Goal: Task Accomplishment & Management: Manage account settings

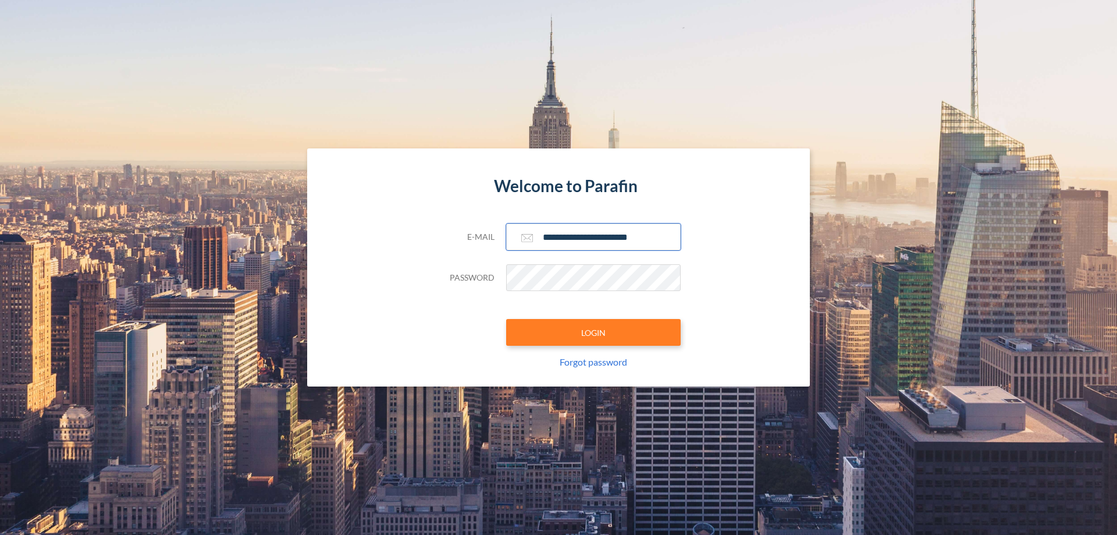
type input "**********"
click at [593, 332] on button "LOGIN" at bounding box center [593, 332] width 175 height 27
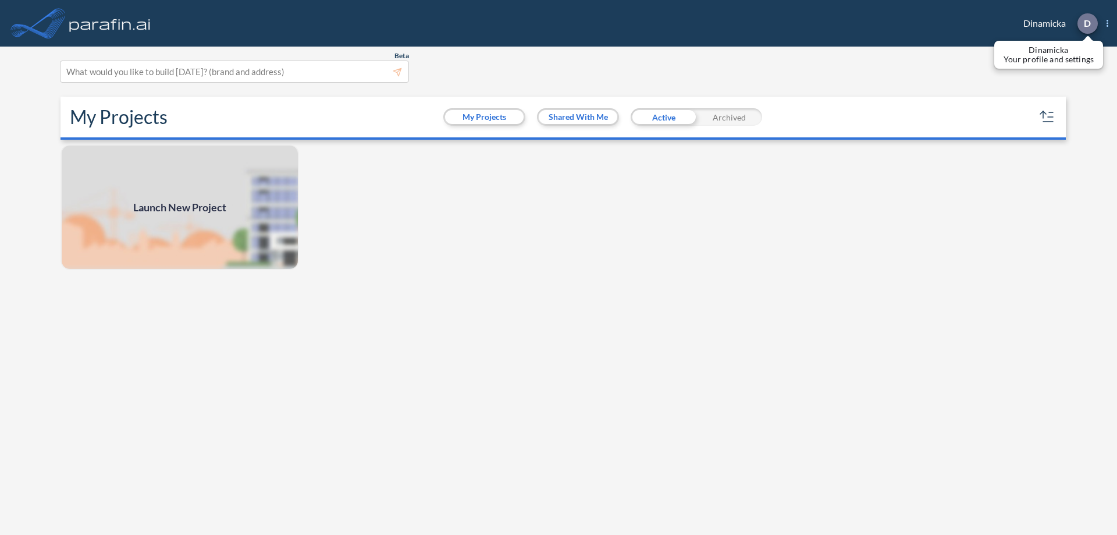
click at [1087, 23] on p "D" at bounding box center [1087, 23] width 7 height 10
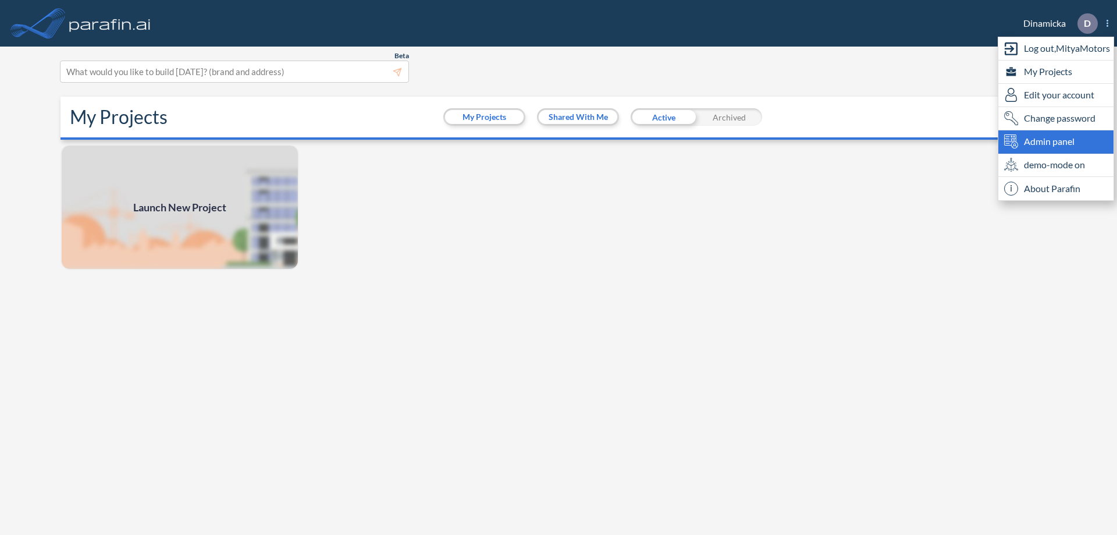
click at [1056, 141] on span "Admin panel" at bounding box center [1049, 141] width 51 height 14
